Goal: Information Seeking & Learning: Learn about a topic

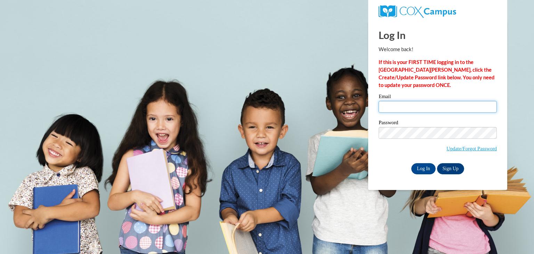
click at [430, 106] on input "Email" at bounding box center [438, 107] width 118 height 12
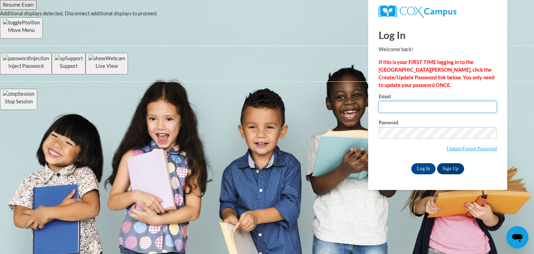
type input "jcfoster7@crimson.ua.edu"
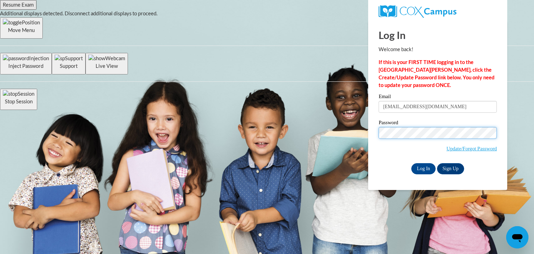
click at [411, 163] on input "Log In" at bounding box center [423, 168] width 24 height 11
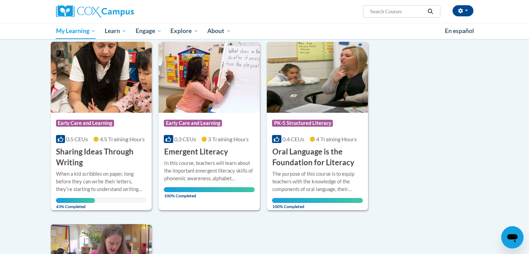
scroll to position [87, 0]
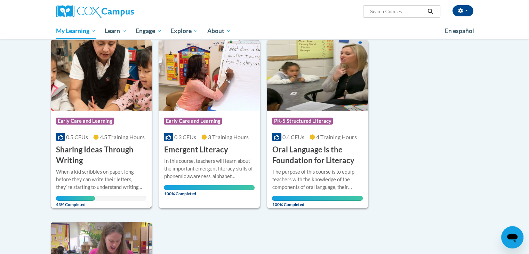
click at [84, 162] on h3 "Sharing Ideas Through Writing" at bounding box center [101, 155] width 91 height 22
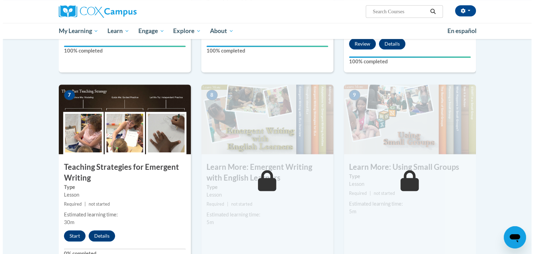
scroll to position [485, 0]
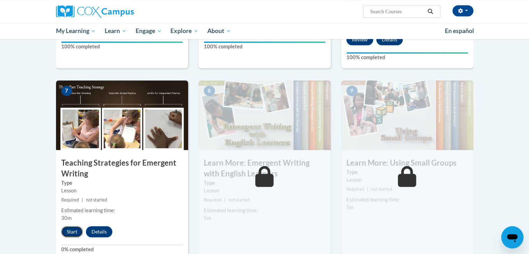
click at [74, 226] on button "Start" at bounding box center [72, 231] width 22 height 11
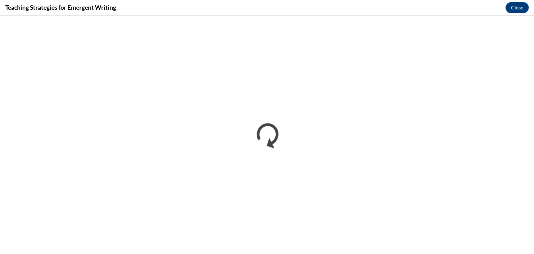
scroll to position [0, 0]
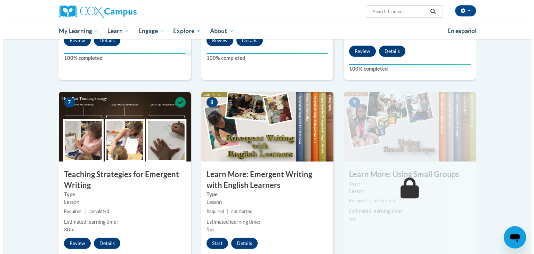
scroll to position [477, 0]
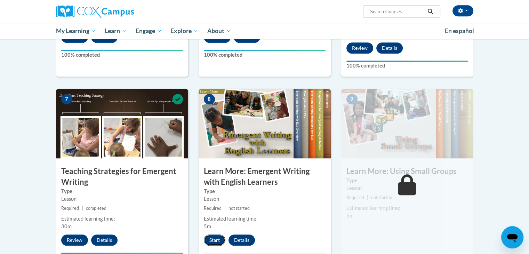
click at [216, 234] on button "Start" at bounding box center [215, 239] width 22 height 11
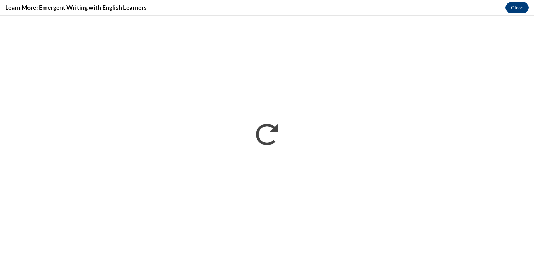
scroll to position [0, 0]
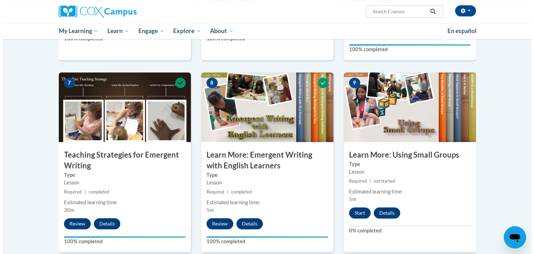
scroll to position [494, 0]
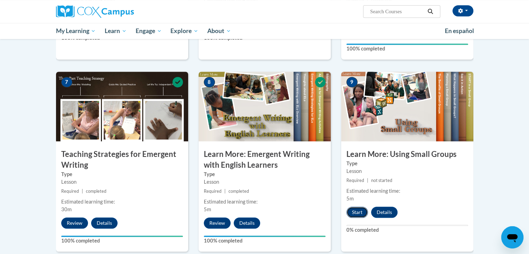
click at [358, 207] on button "Start" at bounding box center [357, 212] width 22 height 11
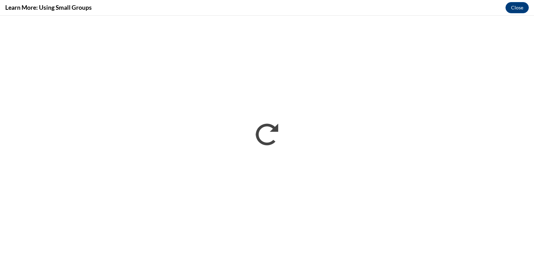
scroll to position [0, 0]
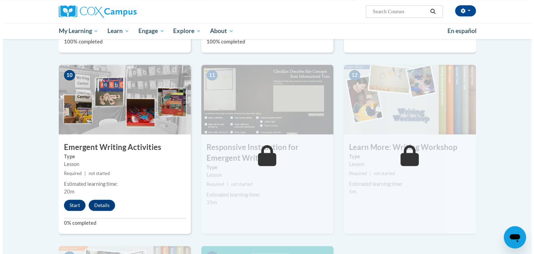
scroll to position [691, 0]
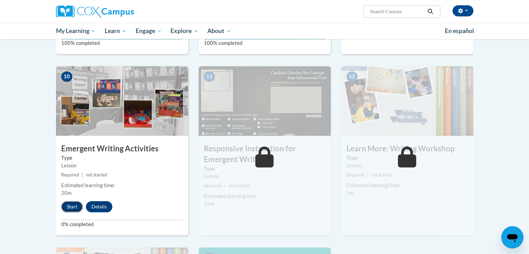
click at [72, 201] on button "Start" at bounding box center [72, 206] width 22 height 11
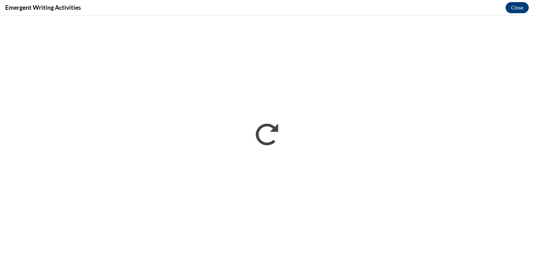
scroll to position [0, 0]
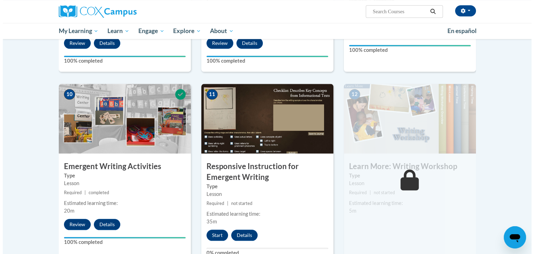
scroll to position [695, 0]
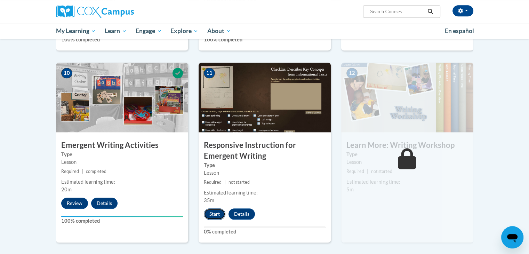
click at [218, 208] on button "Start" at bounding box center [215, 213] width 22 height 11
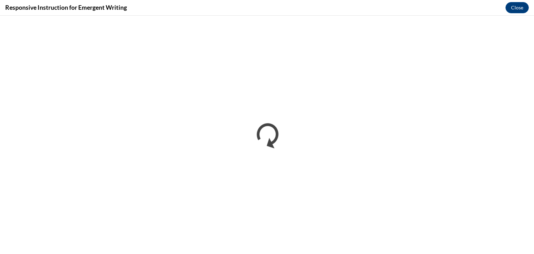
scroll to position [0, 0]
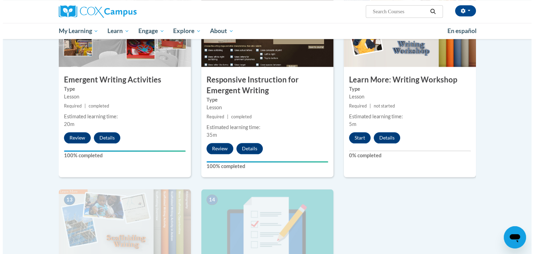
scroll to position [761, 0]
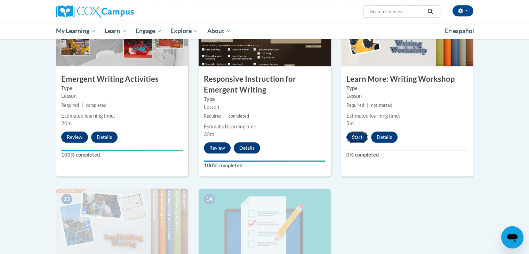
click at [354, 131] on button "Start" at bounding box center [357, 136] width 22 height 11
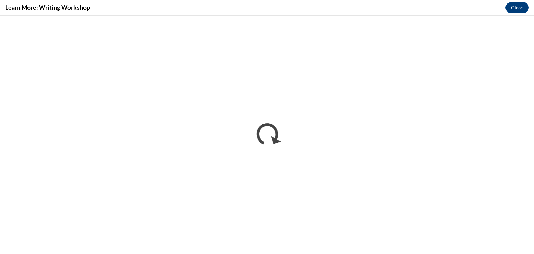
scroll to position [0, 0]
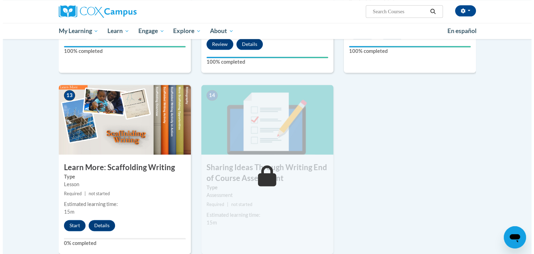
scroll to position [870, 0]
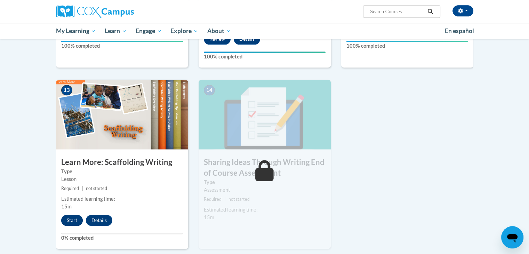
click at [72, 215] on button "Start" at bounding box center [72, 220] width 22 height 11
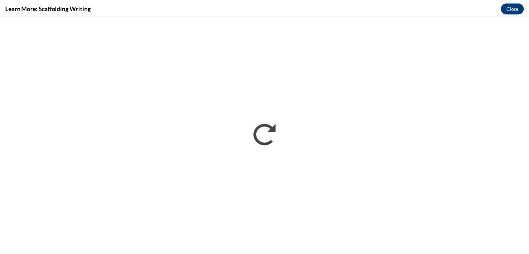
scroll to position [0, 0]
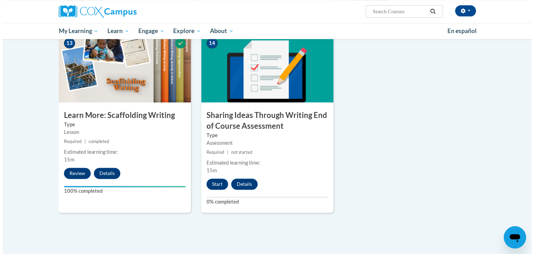
scroll to position [929, 0]
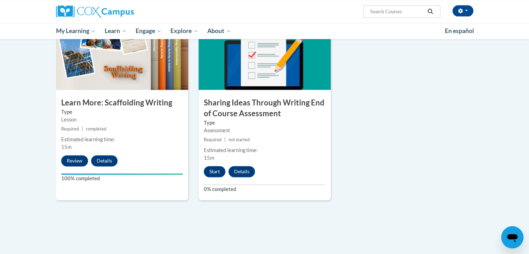
click at [209, 166] on div "Start Details" at bounding box center [231, 171] width 65 height 11
click at [218, 166] on button "Start" at bounding box center [215, 171] width 22 height 11
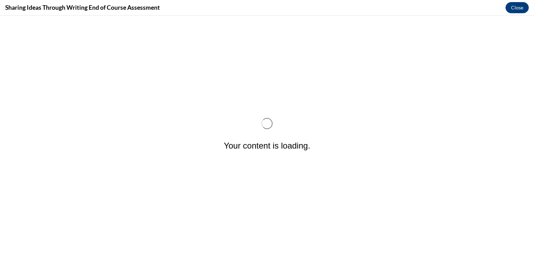
scroll to position [0, 0]
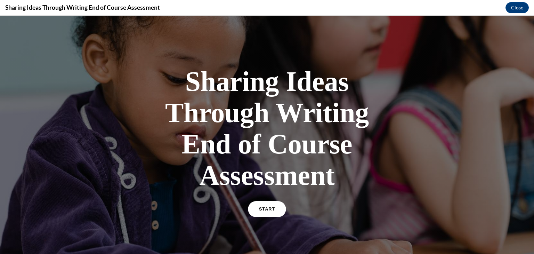
click at [257, 209] on link "START" at bounding box center [267, 209] width 38 height 16
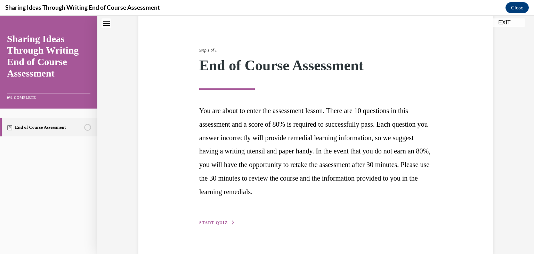
scroll to position [79, 0]
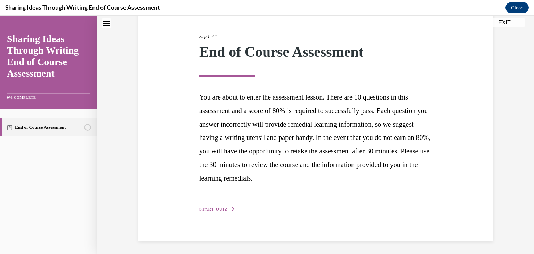
click at [201, 208] on span "START QUIZ" at bounding box center [213, 209] width 29 height 5
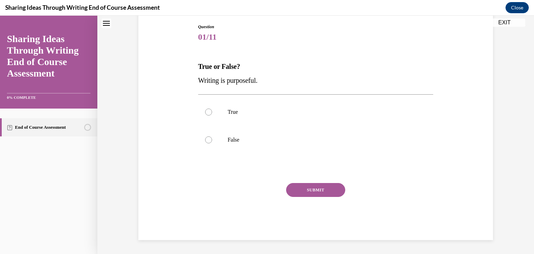
scroll to position [73, 0]
click at [233, 113] on p "True" at bounding box center [322, 112] width 189 height 7
click at [212, 113] on input "True" at bounding box center [208, 112] width 7 height 7
radio input "true"
click at [298, 189] on button "SUBMIT" at bounding box center [315, 190] width 59 height 14
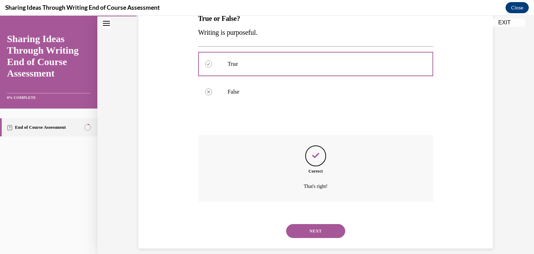
scroll to position [129, 0]
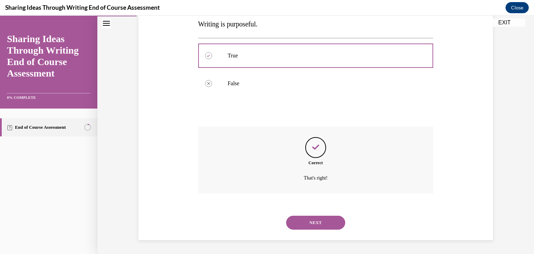
click at [307, 218] on button "NEXT" at bounding box center [315, 223] width 59 height 14
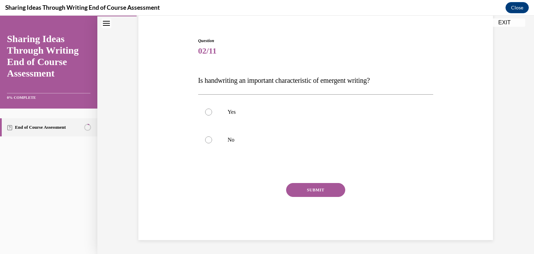
scroll to position [59, 0]
click at [214, 142] on label "No" at bounding box center [315, 140] width 235 height 28
click at [212, 142] on input "No" at bounding box center [208, 139] width 7 height 7
radio input "true"
click at [295, 184] on button "SUBMIT" at bounding box center [315, 190] width 59 height 14
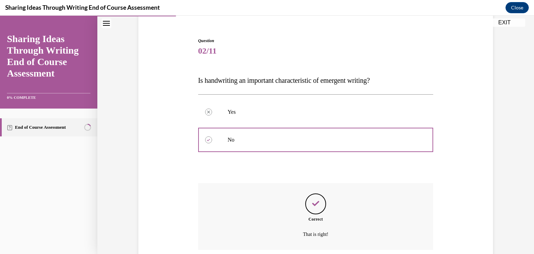
scroll to position [115, 0]
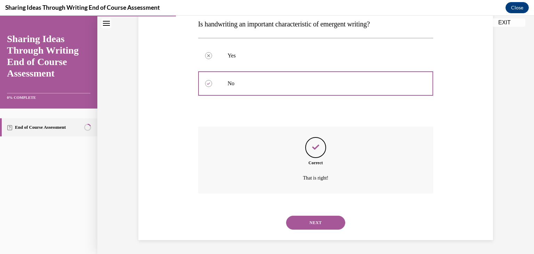
click at [303, 222] on button "NEXT" at bounding box center [315, 223] width 59 height 14
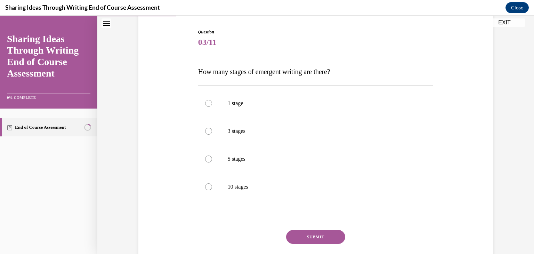
scroll to position [68, 0]
click at [323, 159] on p "5 stages" at bounding box center [322, 158] width 189 height 7
click at [212, 159] on input "5 stages" at bounding box center [208, 158] width 7 height 7
radio input "true"
click at [314, 238] on button "SUBMIT" at bounding box center [315, 237] width 59 height 14
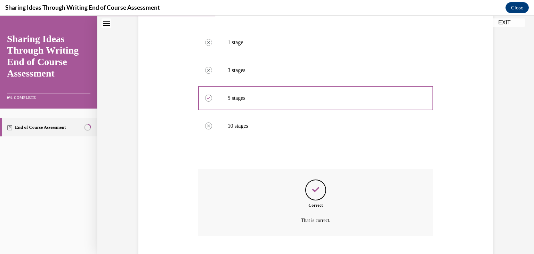
scroll to position [171, 0]
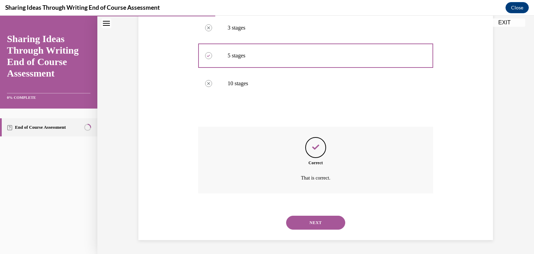
click at [322, 231] on div "NEXT" at bounding box center [315, 223] width 235 height 28
click at [318, 218] on button "NEXT" at bounding box center [315, 223] width 59 height 14
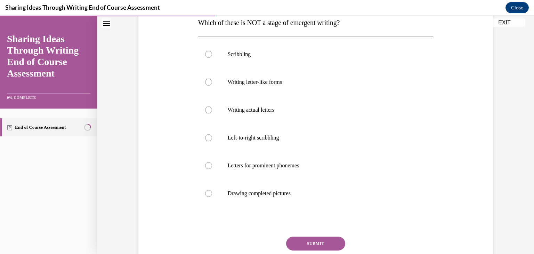
scroll to position [119, 0]
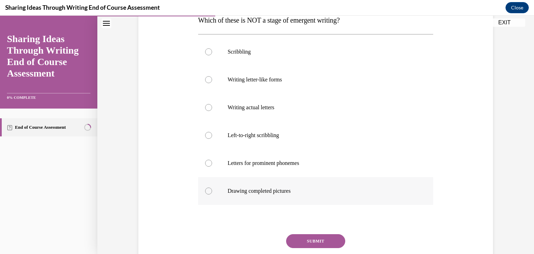
click at [374, 194] on p "Drawing completed pictures" at bounding box center [322, 190] width 189 height 7
click at [212, 194] on input "Drawing completed pictures" at bounding box center [208, 190] width 7 height 7
radio input "true"
click at [332, 239] on button "SUBMIT" at bounding box center [315, 241] width 59 height 14
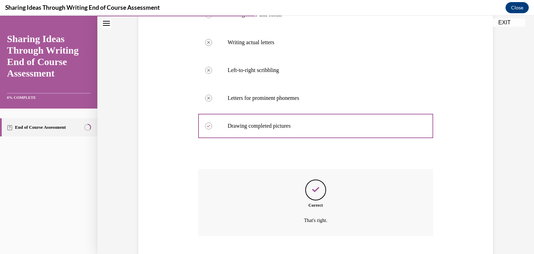
scroll to position [227, 0]
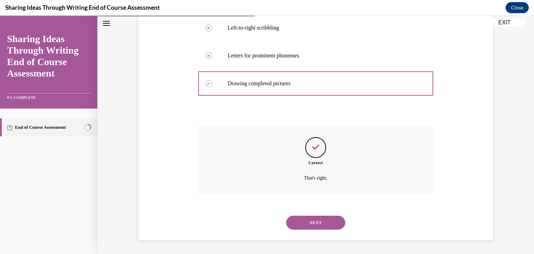
click at [325, 224] on button "NEXT" at bounding box center [315, 223] width 59 height 14
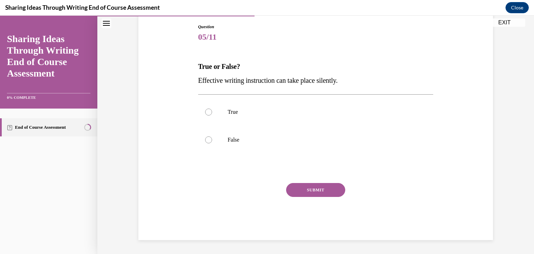
scroll to position [73, 0]
click at [246, 146] on label "False" at bounding box center [315, 140] width 235 height 28
click at [212, 143] on input "False" at bounding box center [208, 139] width 7 height 7
radio input "true"
click at [304, 191] on button "SUBMIT" at bounding box center [315, 190] width 59 height 14
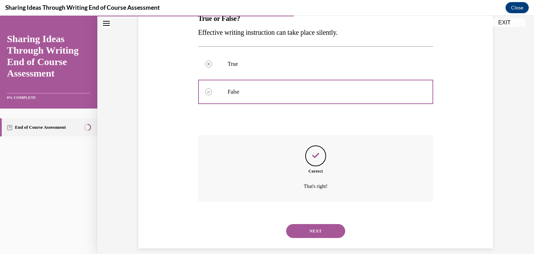
scroll to position [129, 0]
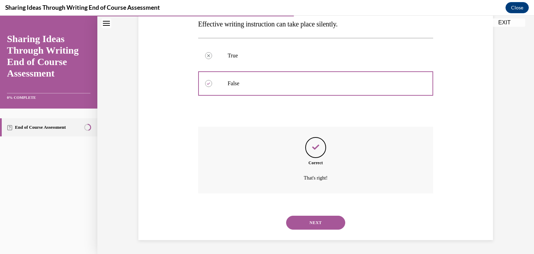
click at [304, 223] on button "NEXT" at bounding box center [315, 223] width 59 height 14
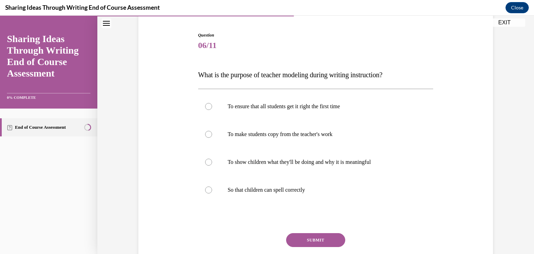
scroll to position [66, 0]
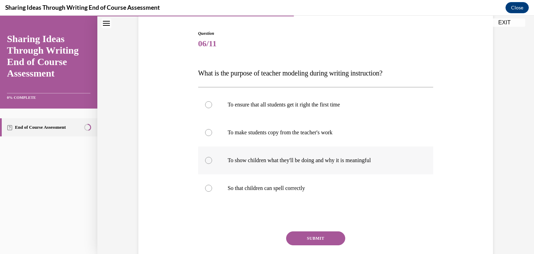
click at [396, 154] on label "To show children what they'll be doing and why it is meaningful" at bounding box center [315, 160] width 235 height 28
click at [212, 157] on input "To show children what they'll be doing and why it is meaningful" at bounding box center [208, 160] width 7 height 7
radio input "true"
click at [331, 234] on button "SUBMIT" at bounding box center [315, 238] width 59 height 14
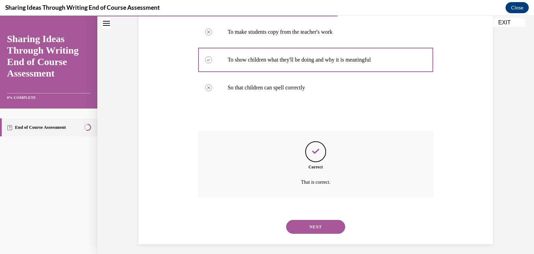
scroll to position [171, 0]
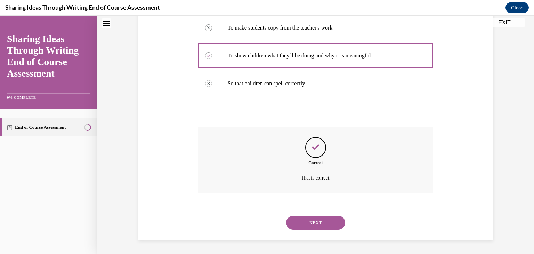
click at [325, 220] on button "NEXT" at bounding box center [315, 223] width 59 height 14
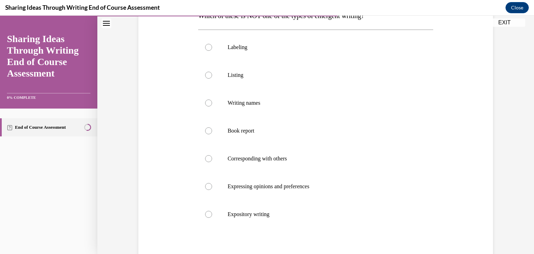
scroll to position [125, 0]
click at [268, 134] on label "Book report" at bounding box center [315, 130] width 235 height 28
click at [212, 133] on input "Book report" at bounding box center [208, 129] width 7 height 7
radio input "true"
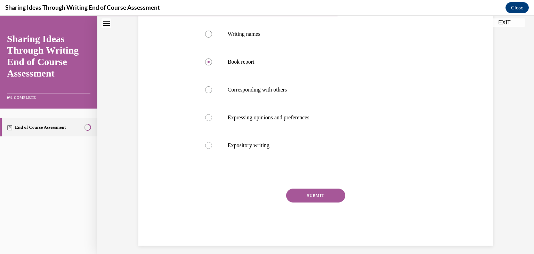
scroll to position [198, 0]
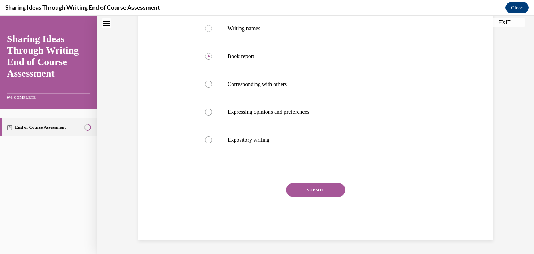
click at [331, 192] on button "SUBMIT" at bounding box center [315, 190] width 59 height 14
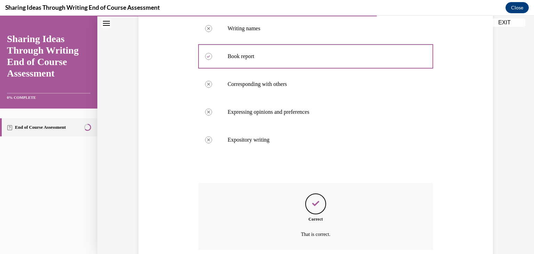
scroll to position [255, 0]
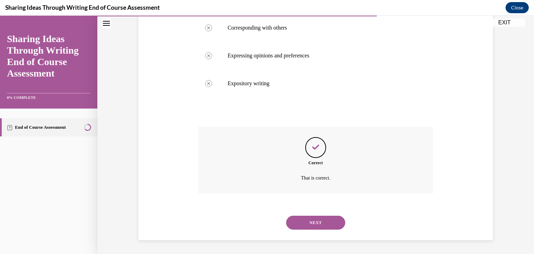
click at [320, 220] on button "NEXT" at bounding box center [315, 223] width 59 height 14
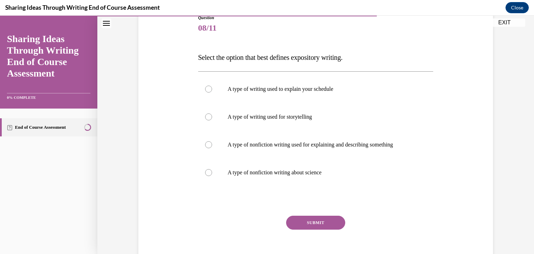
scroll to position [84, 0]
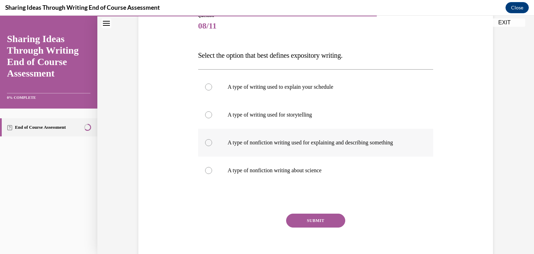
click at [395, 151] on label "A type of nonfiction writing used for explaining and describing something" at bounding box center [315, 143] width 235 height 28
click at [212, 146] on input "A type of nonfiction writing used for explaining and describing something" at bounding box center [208, 142] width 7 height 7
radio input "true"
click at [334, 223] on button "SUBMIT" at bounding box center [315, 221] width 59 height 14
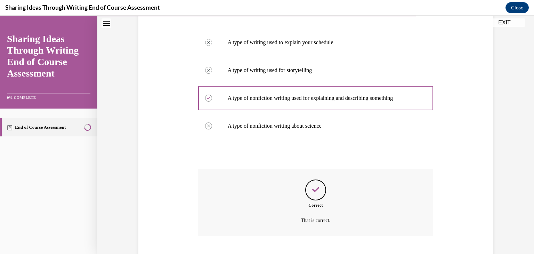
scroll to position [171, 0]
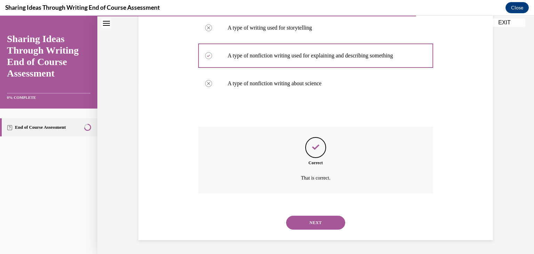
click at [334, 223] on button "NEXT" at bounding box center [315, 223] width 59 height 14
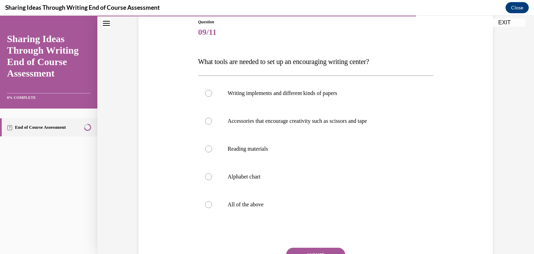
scroll to position [79, 0]
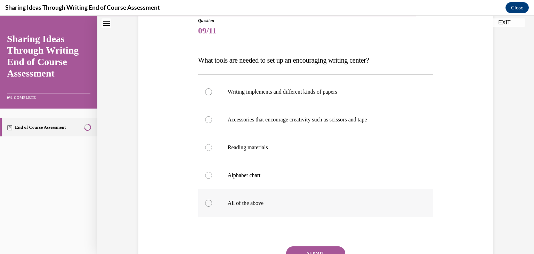
click at [399, 204] on p "All of the above" at bounding box center [322, 203] width 189 height 7
click at [212, 204] on input "All of the above" at bounding box center [208, 203] width 7 height 7
radio input "true"
click at [334, 246] on button "SUBMIT" at bounding box center [315, 253] width 59 height 14
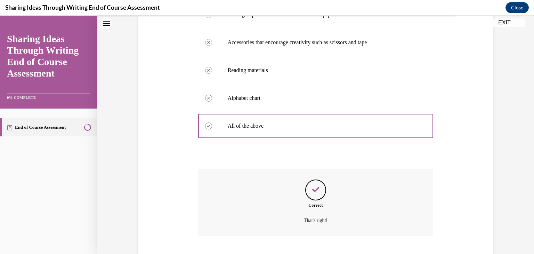
scroll to position [199, 0]
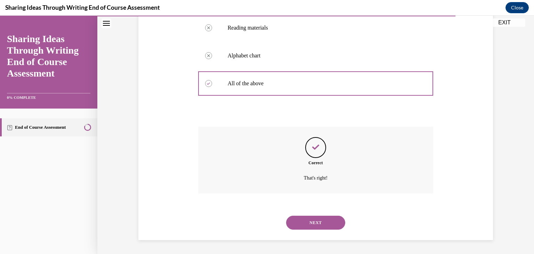
click at [324, 218] on button "NEXT" at bounding box center [315, 223] width 59 height 14
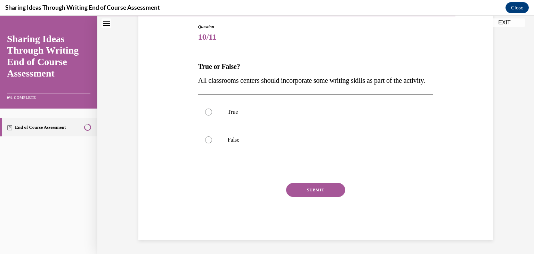
scroll to position [77, 0]
click at [252, 126] on label "True" at bounding box center [315, 112] width 235 height 28
click at [212, 115] on input "True" at bounding box center [208, 112] width 7 height 7
radio input "true"
click at [306, 195] on button "SUBMIT" at bounding box center [315, 190] width 59 height 14
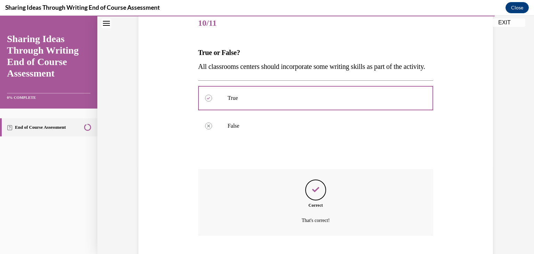
scroll to position [143, 0]
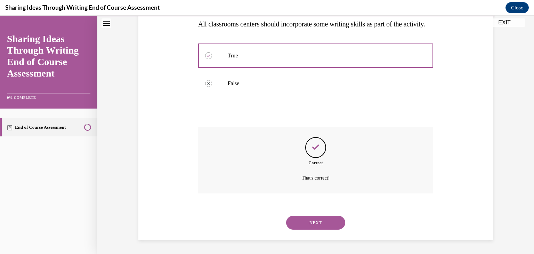
click at [313, 220] on button "NEXT" at bounding box center [315, 223] width 59 height 14
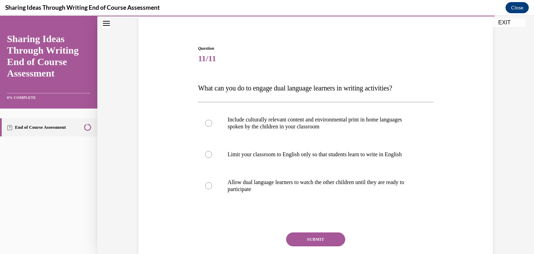
scroll to position [52, 0]
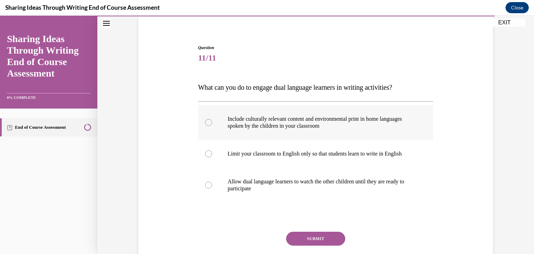
click at [387, 119] on p "Include culturally relevant content and environmental print in home languages s…" at bounding box center [322, 122] width 189 height 14
click at [212, 119] on input "Include culturally relevant content and environmental print in home languages s…" at bounding box center [208, 122] width 7 height 7
radio input "true"
click at [329, 240] on button "SUBMIT" at bounding box center [315, 239] width 59 height 14
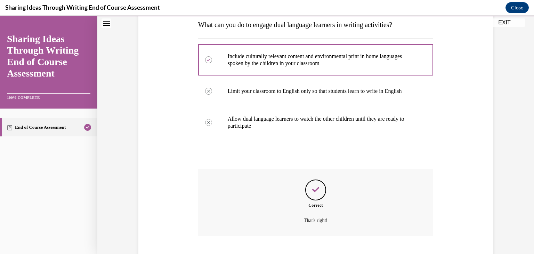
scroll to position [157, 0]
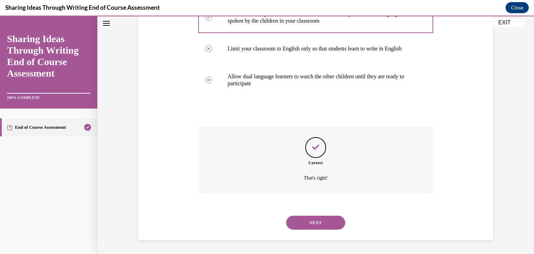
click at [324, 222] on button "NEXT" at bounding box center [315, 223] width 59 height 14
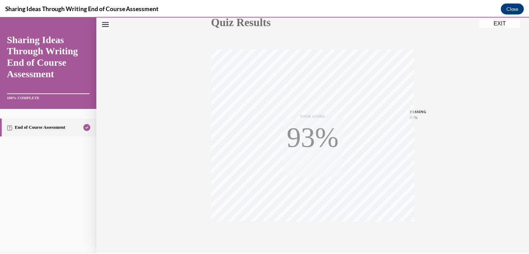
scroll to position [118, 0]
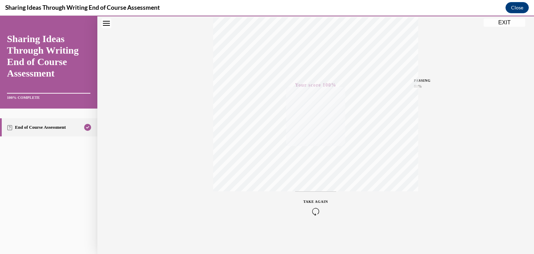
click at [504, 21] on button "EXIT" at bounding box center [505, 22] width 42 height 8
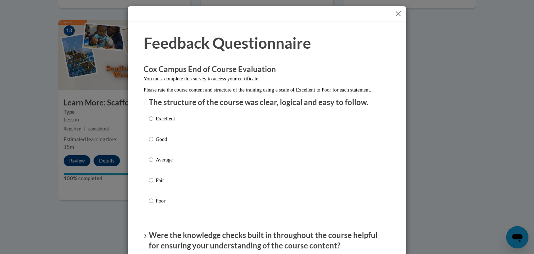
click at [394, 10] on button "Close" at bounding box center [398, 13] width 9 height 9
